Goal: Task Accomplishment & Management: Complete application form

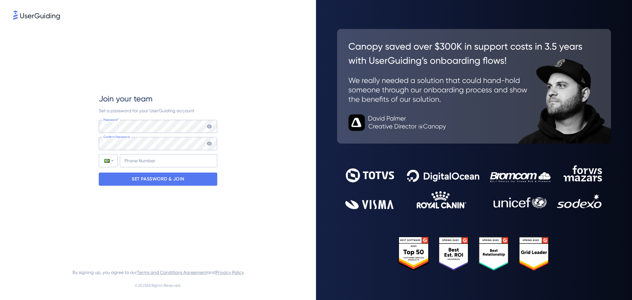
click at [208, 144] on icon at bounding box center [209, 143] width 5 height 4
click at [146, 155] on input "+55" at bounding box center [168, 160] width 97 height 13
type input "[PHONE_NUMBER]"
click at [164, 181] on p "SET PASSWORD & JOIN" at bounding box center [158, 179] width 53 height 11
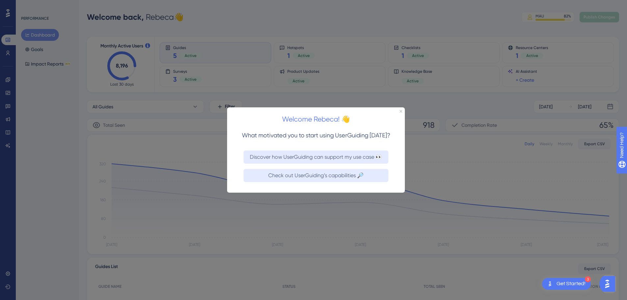
click at [403, 110] on div "Welcome Rebeca! 👋" at bounding box center [316, 117] width 178 height 20
click at [400, 110] on icon "Close Preview" at bounding box center [400, 111] width 3 height 3
